Goal: Task Accomplishment & Management: Manage account settings

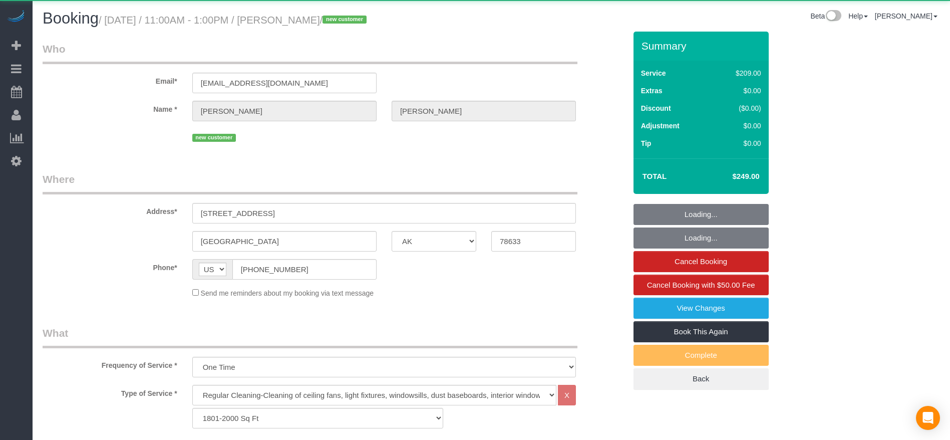
select select "[GEOGRAPHIC_DATA]"
select select "3"
select select "object:5006"
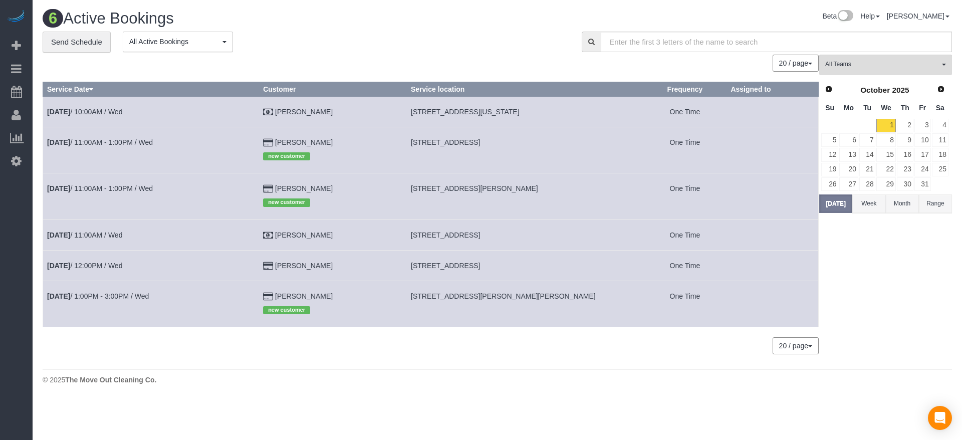
click at [115, 105] on td "[DATE] 10:00AM / Wed" at bounding box center [151, 111] width 216 height 31
click at [108, 110] on link "[DATE] 10:00AM / Wed" at bounding box center [84, 112] width 75 height 8
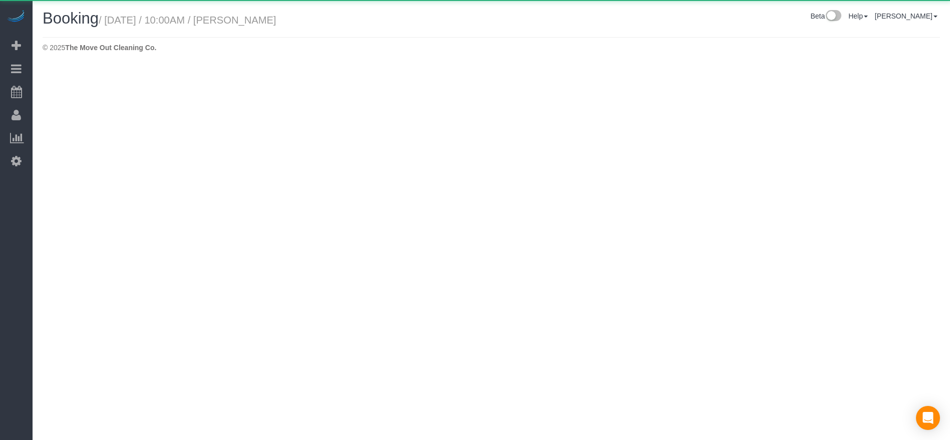
select select "[GEOGRAPHIC_DATA]"
select select "string:check"
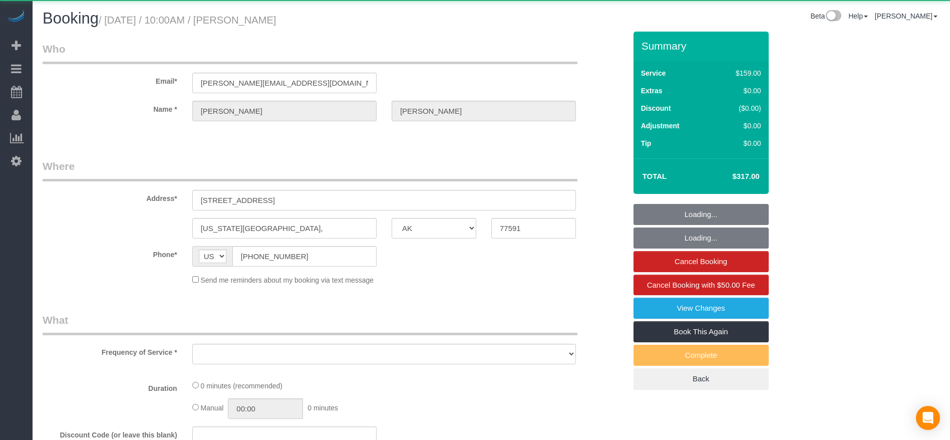
select select "object:5514"
select select "3"
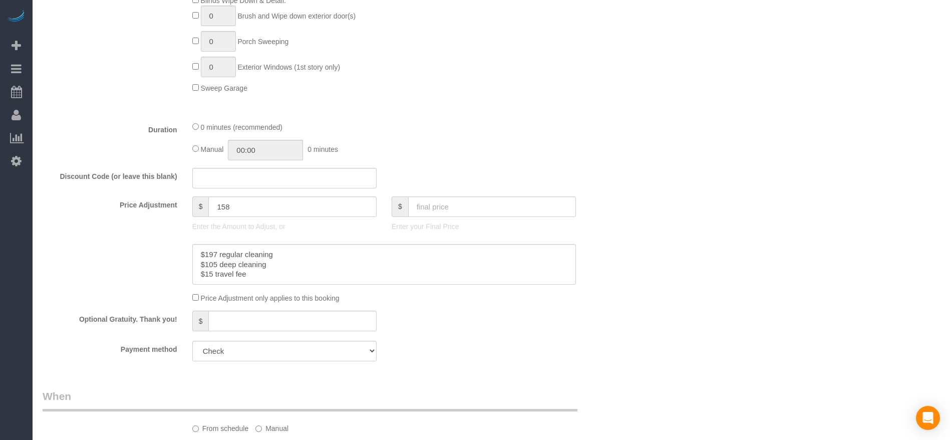
scroll to position [526, 0]
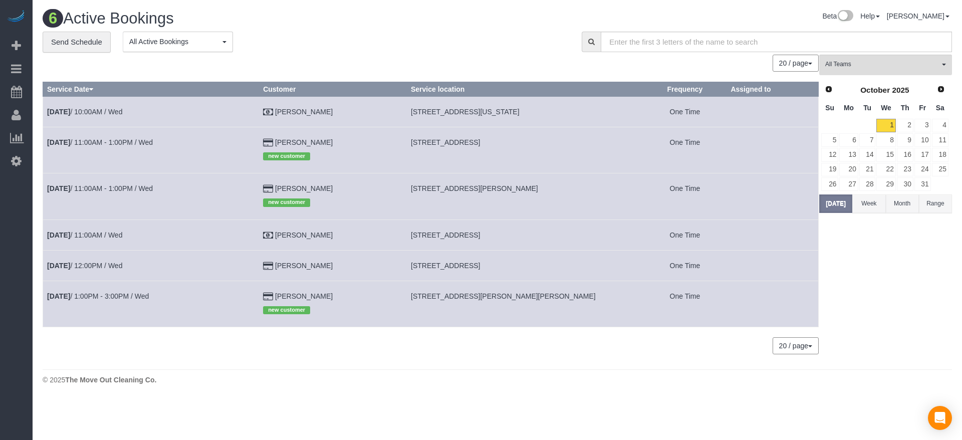
click at [134, 182] on td "[DATE] 11:00AM - 1:00PM / Wed" at bounding box center [151, 196] width 216 height 46
click at [133, 184] on link "[DATE] 11:00AM - 1:00PM / Wed" at bounding box center [100, 188] width 106 height 8
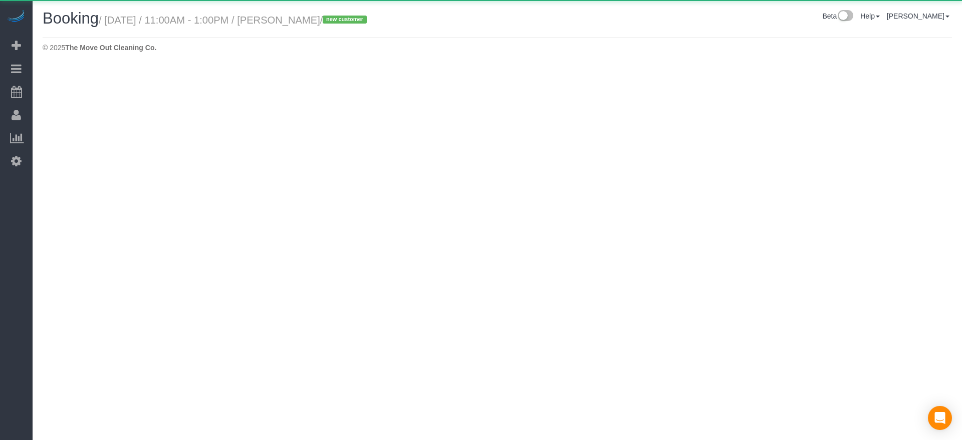
select select "[GEOGRAPHIC_DATA]"
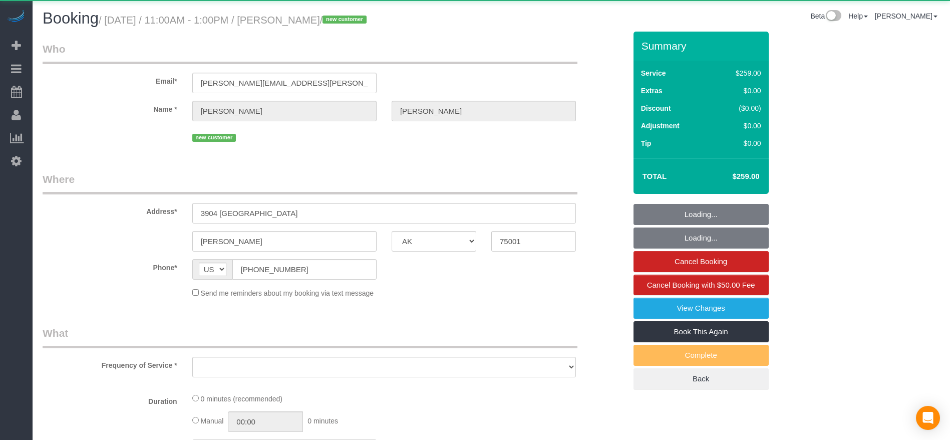
select select "string:fspay-ca602009-c562-4bd0-b068-249b37a97864"
select select "3"
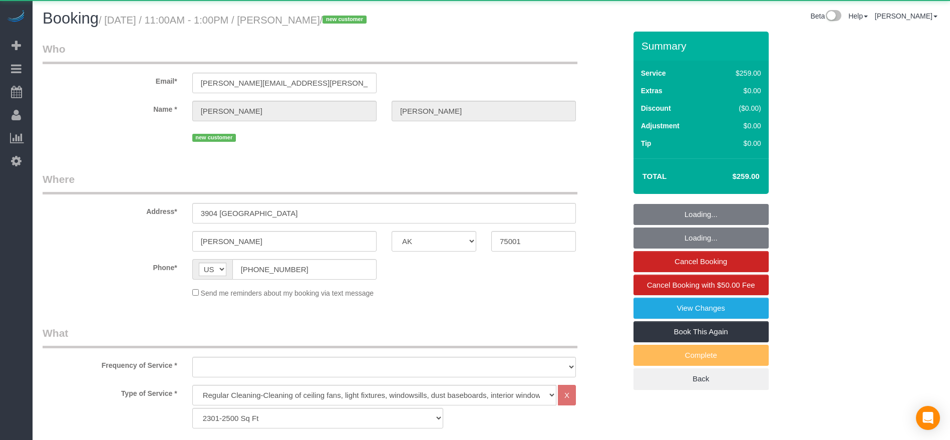
select select "object:6098"
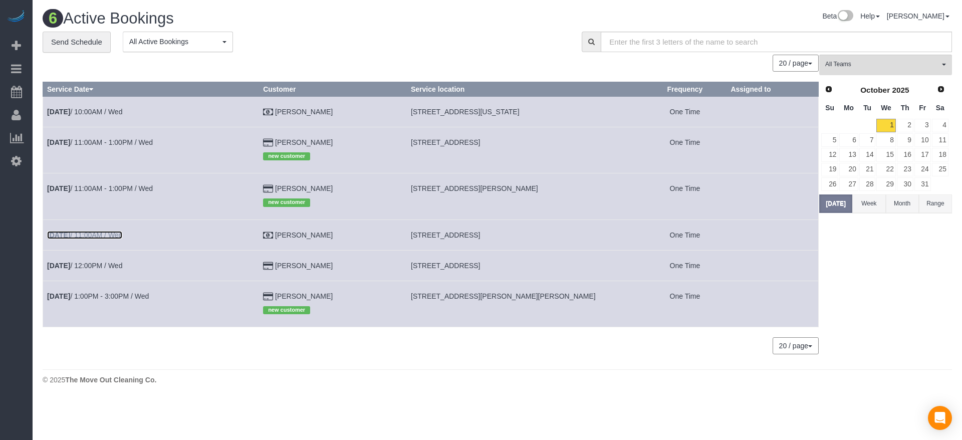
click at [114, 236] on link "[DATE] 11:00AM / Wed" at bounding box center [84, 235] width 75 height 8
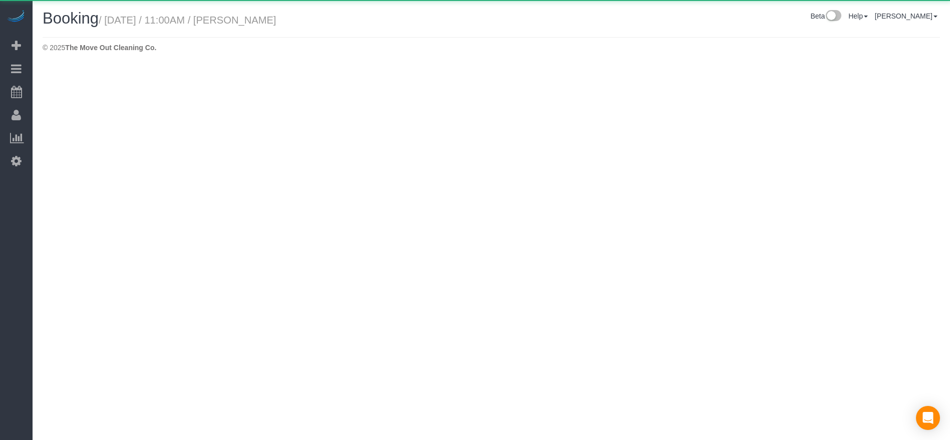
select select "[GEOGRAPHIC_DATA]"
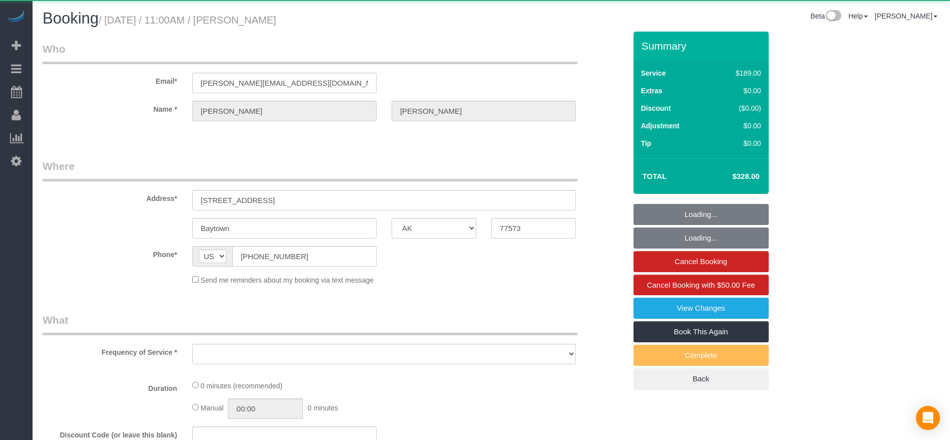
select select "object:6612"
select select "3"
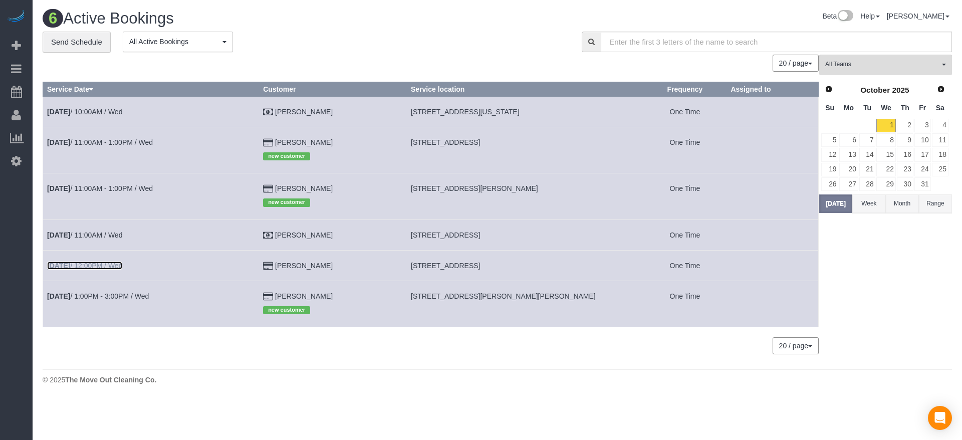
click at [119, 267] on link "[DATE] 12:00PM / Wed" at bounding box center [84, 265] width 75 height 8
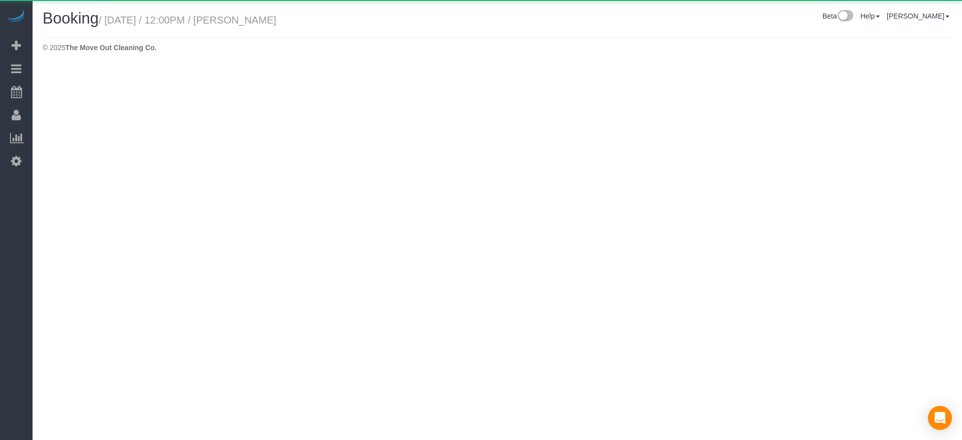
select select "[GEOGRAPHIC_DATA]"
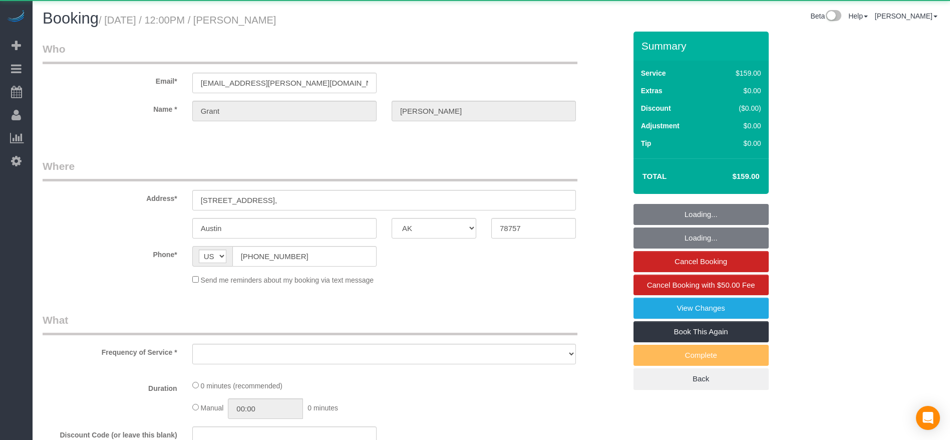
select select "object:7100"
select select "string:fspay-a2978fb8-62ed-4a76-a836-f3087aa2e363"
select select "3"
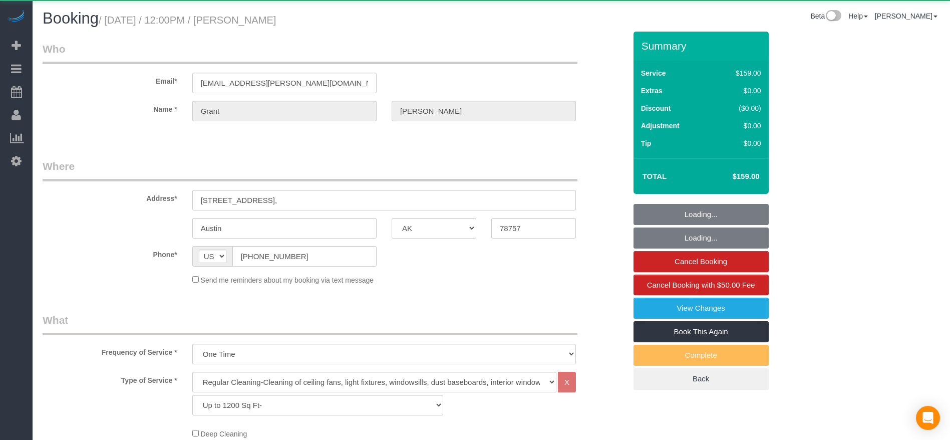
select select "object:7184"
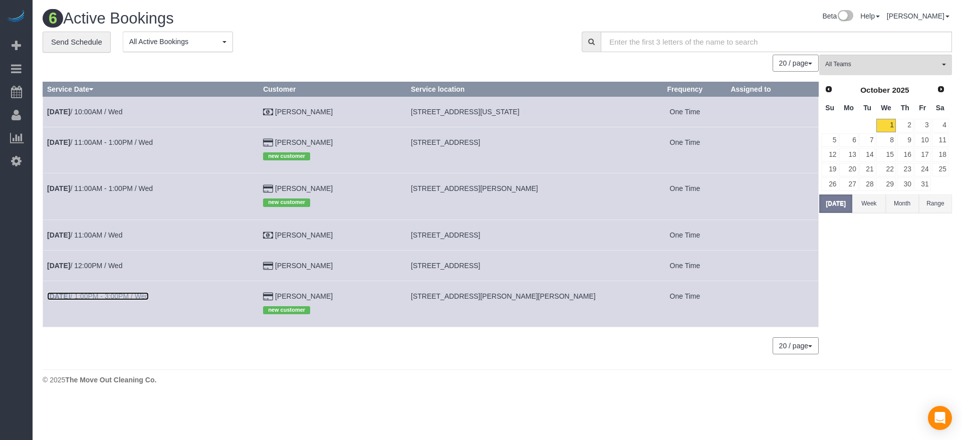
click at [101, 295] on link "[DATE] 1:00PM - 3:00PM / Wed" at bounding box center [98, 296] width 102 height 8
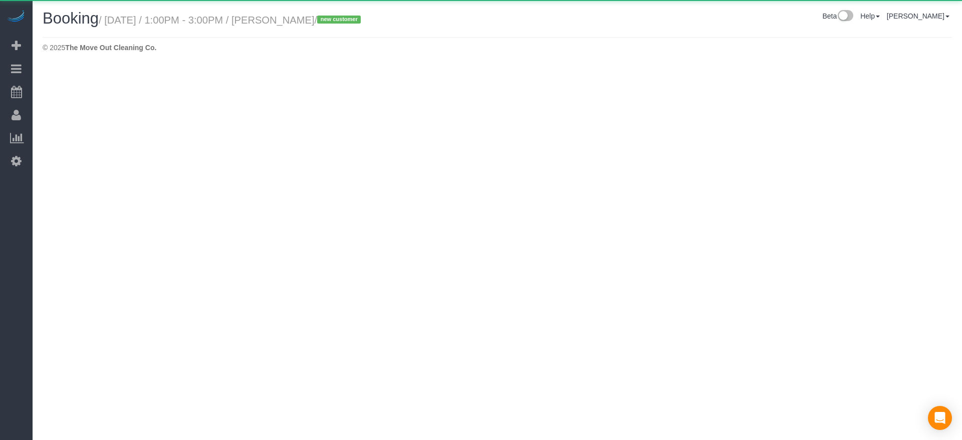
select select "[GEOGRAPHIC_DATA]"
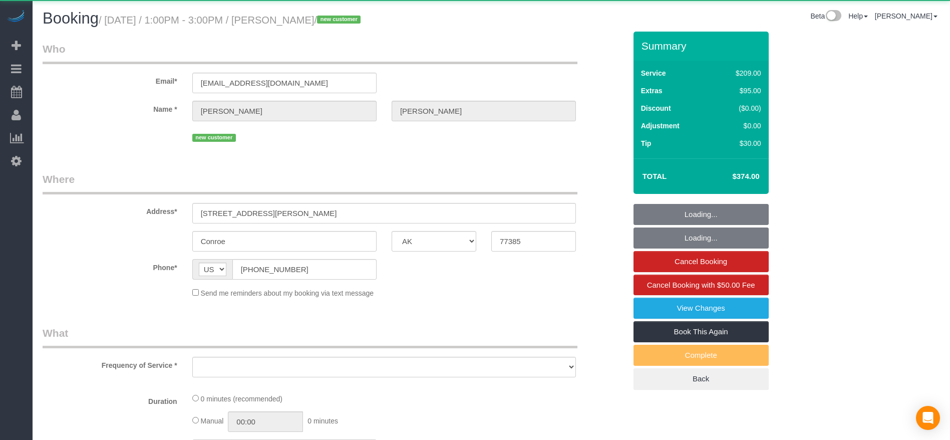
select select "object:7656"
select select "string:fspay-269a3774-afd9-47a5-a0ac-9385a0e65867"
select select "object:7668"
select select "3"
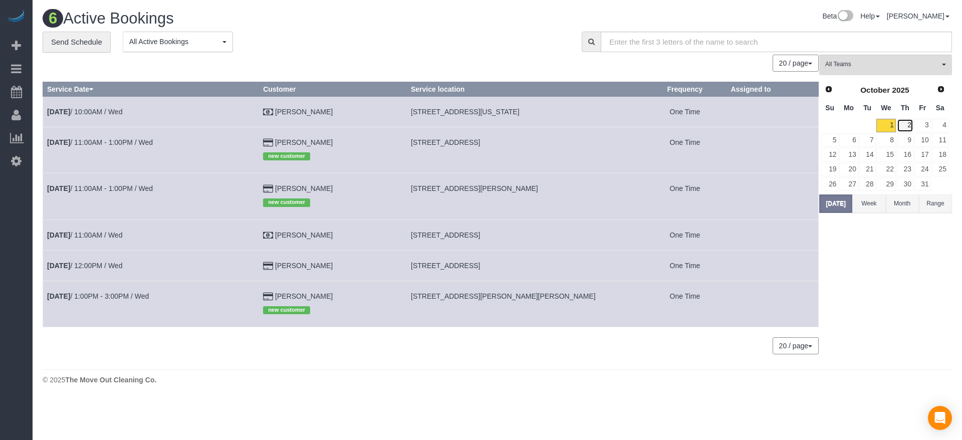
click at [908, 128] on link "2" at bounding box center [905, 126] width 17 height 14
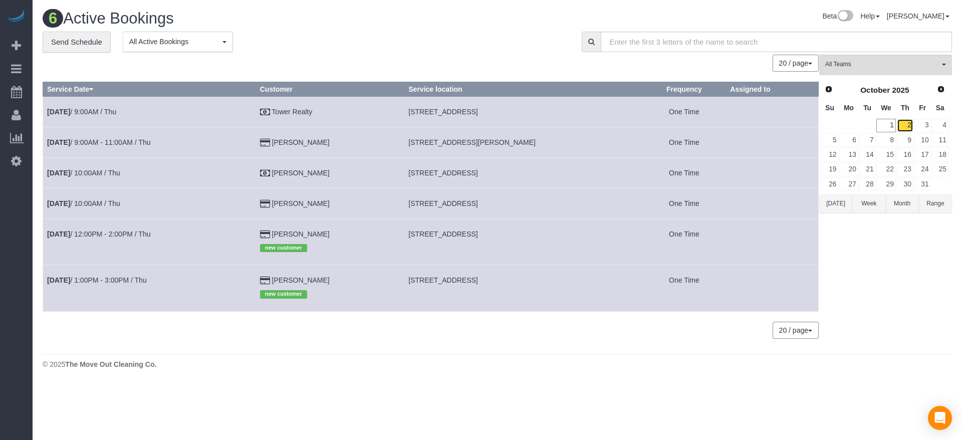
click at [906, 126] on link "2" at bounding box center [905, 126] width 17 height 14
drag, startPoint x: 414, startPoint y: 109, endPoint x: 511, endPoint y: 118, distance: 98.1
click at [511, 118] on td "[STREET_ADDRESS]" at bounding box center [523, 111] width 238 height 31
copy span "[STREET_ADDRESS]"
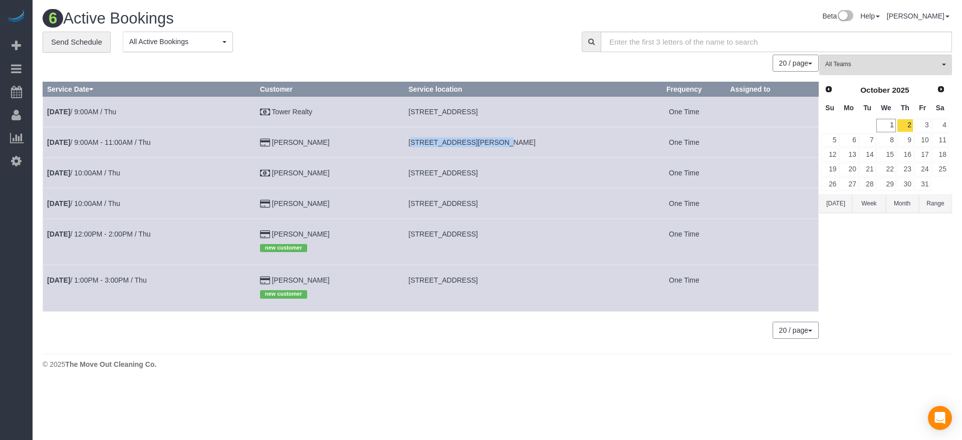
drag, startPoint x: 413, startPoint y: 140, endPoint x: 494, endPoint y: 145, distance: 81.3
click at [494, 145] on td "[STREET_ADDRESS][PERSON_NAME]" at bounding box center [523, 142] width 238 height 31
copy span "[STREET_ADDRESS],"
drag, startPoint x: 416, startPoint y: 174, endPoint x: 480, endPoint y: 174, distance: 64.6
click at [480, 174] on td "[STREET_ADDRESS]" at bounding box center [523, 172] width 238 height 31
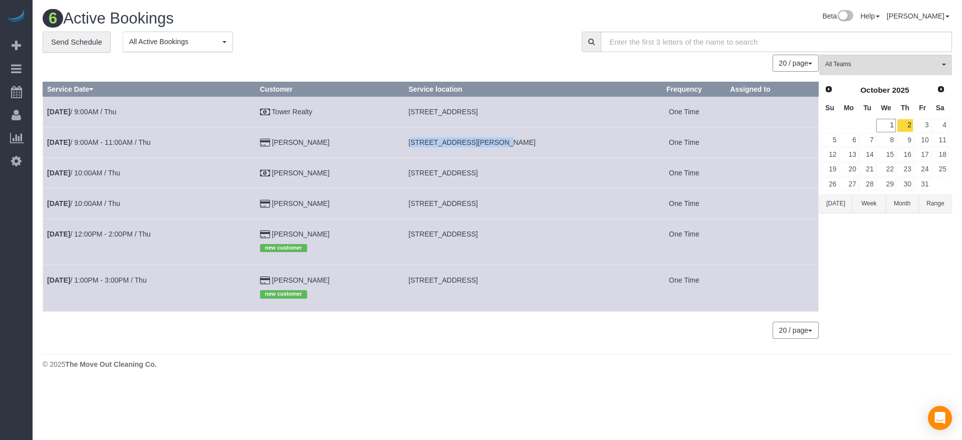
copy span "[STREET_ADDRESS],"
drag, startPoint x: 414, startPoint y: 205, endPoint x: 468, endPoint y: 205, distance: 54.1
click at [468, 205] on td "[STREET_ADDRESS]" at bounding box center [523, 203] width 238 height 31
copy span "[STREET_ADDRESS]"
drag, startPoint x: 417, startPoint y: 235, endPoint x: 494, endPoint y: 234, distance: 77.7
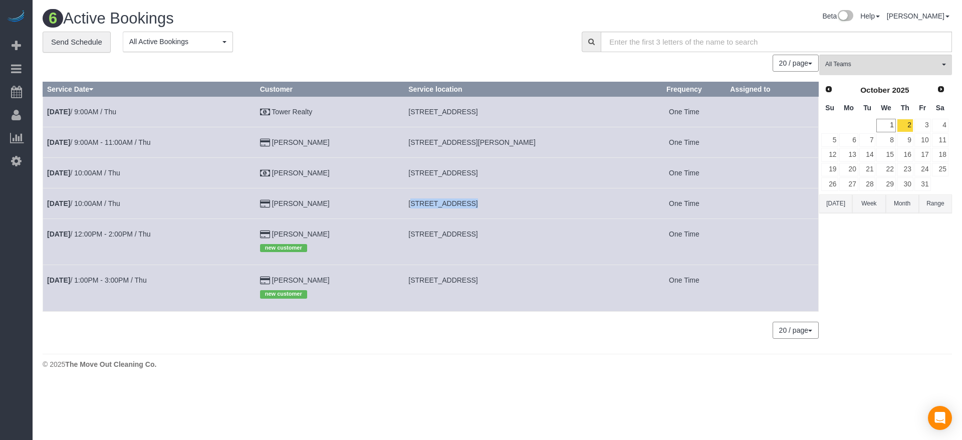
click at [494, 234] on td "[STREET_ADDRESS]" at bounding box center [523, 241] width 238 height 46
copy span "[STREET_ADDRESS]"
drag, startPoint x: 415, startPoint y: 281, endPoint x: 492, endPoint y: 283, distance: 77.2
click at [492, 283] on td "[STREET_ADDRESS]" at bounding box center [523, 288] width 238 height 46
copy span "[STREET_ADDRESS],"
